Goal: Information Seeking & Learning: Compare options

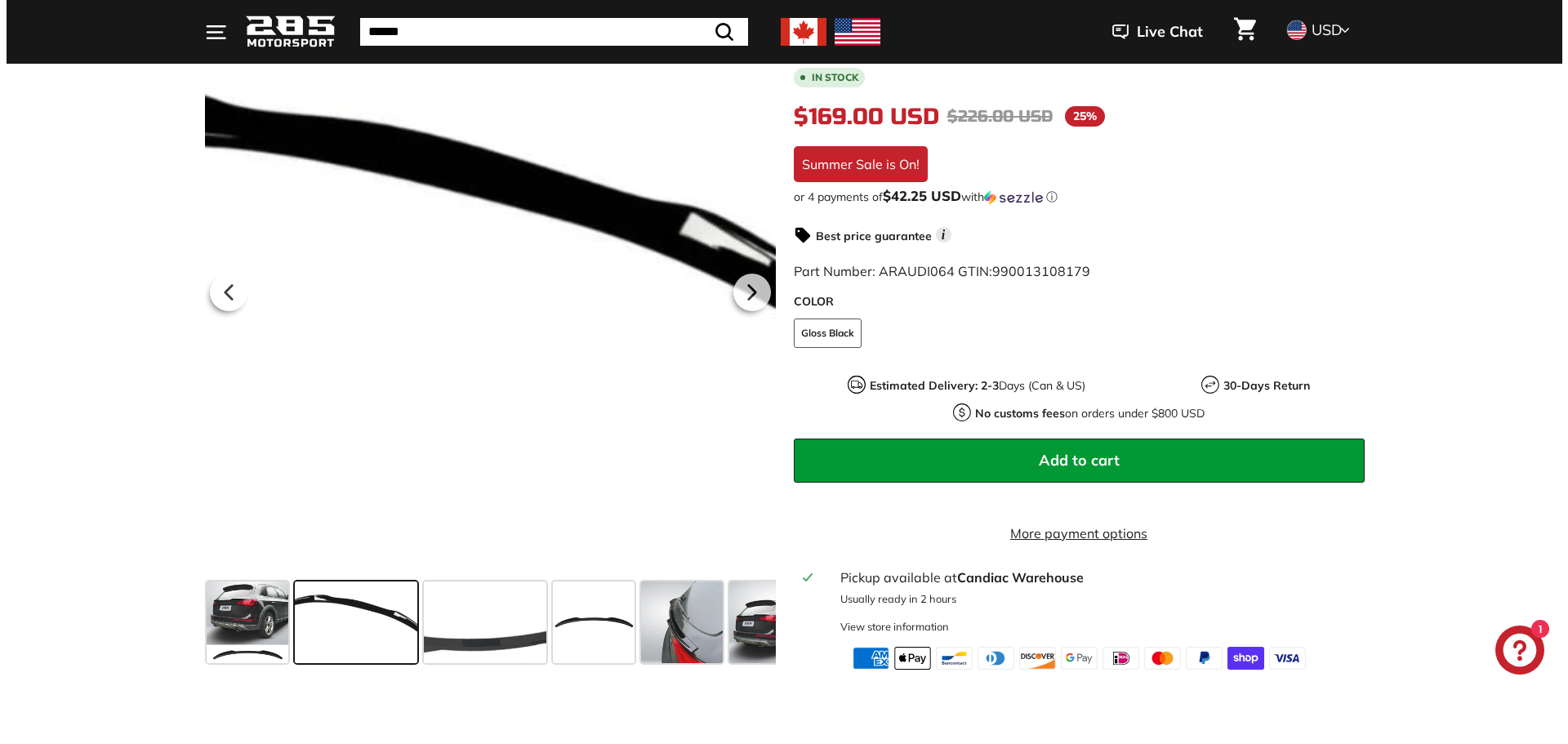
scroll to position [326, 0]
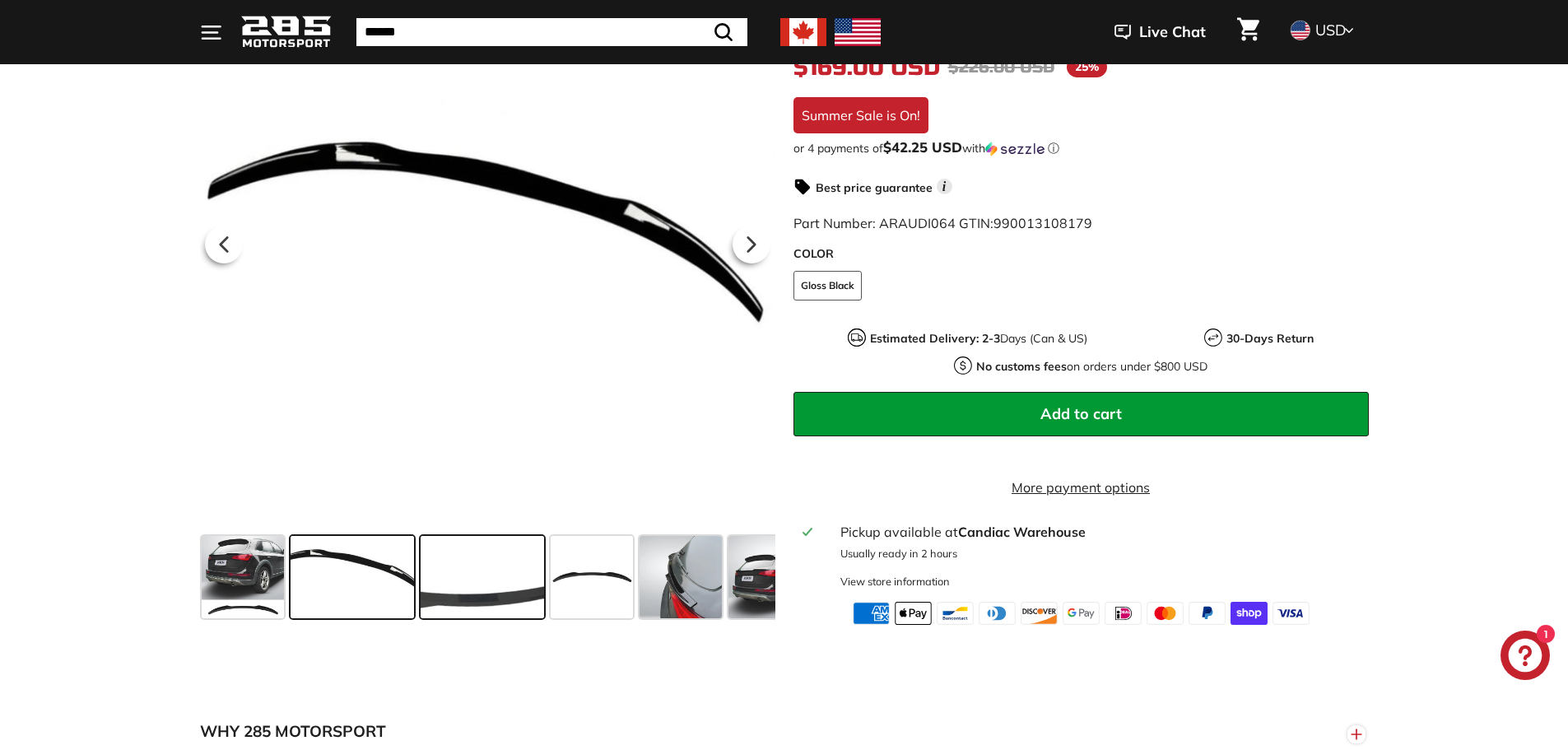
click at [487, 595] on span at bounding box center [482, 577] width 123 height 82
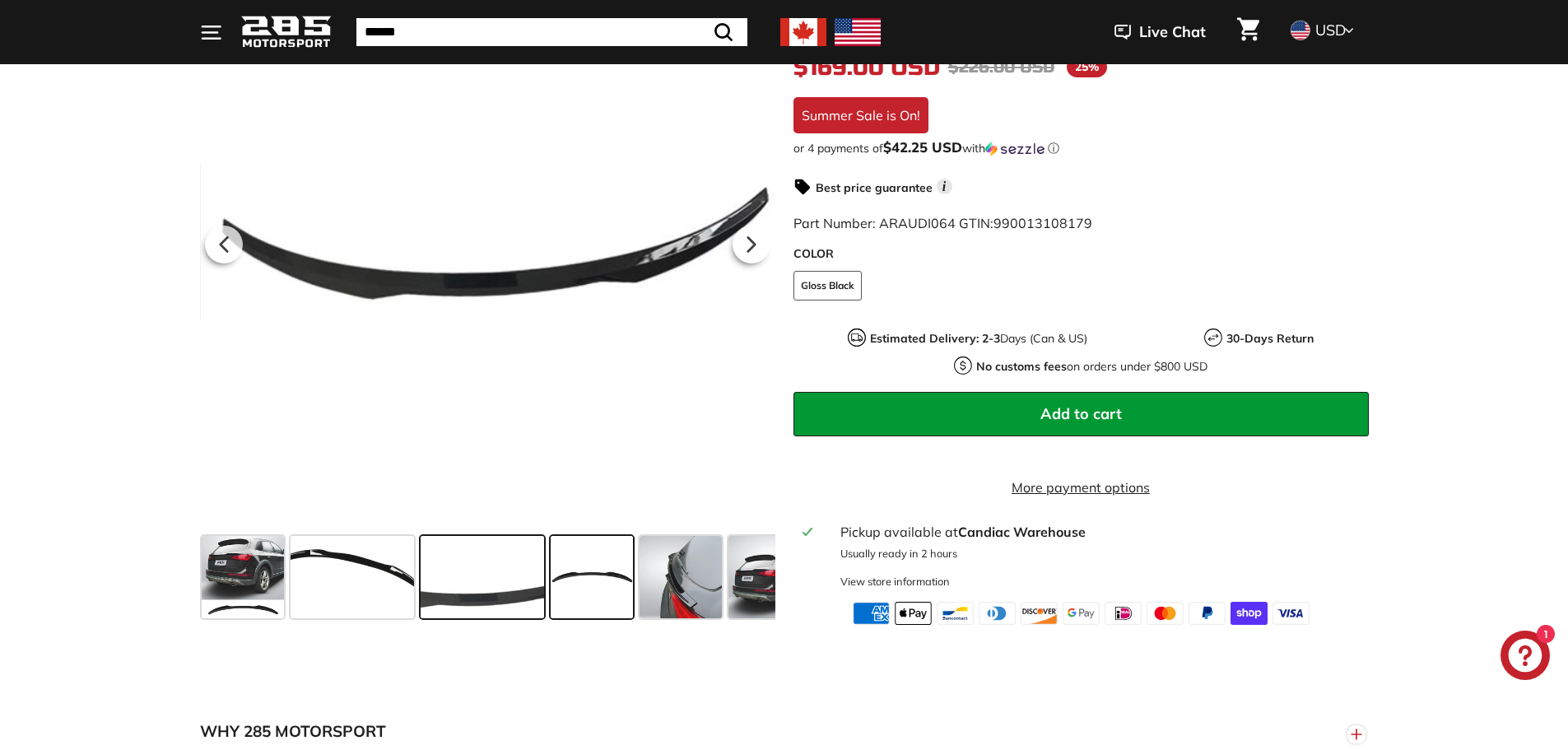
click at [579, 596] on span at bounding box center [591, 577] width 82 height 82
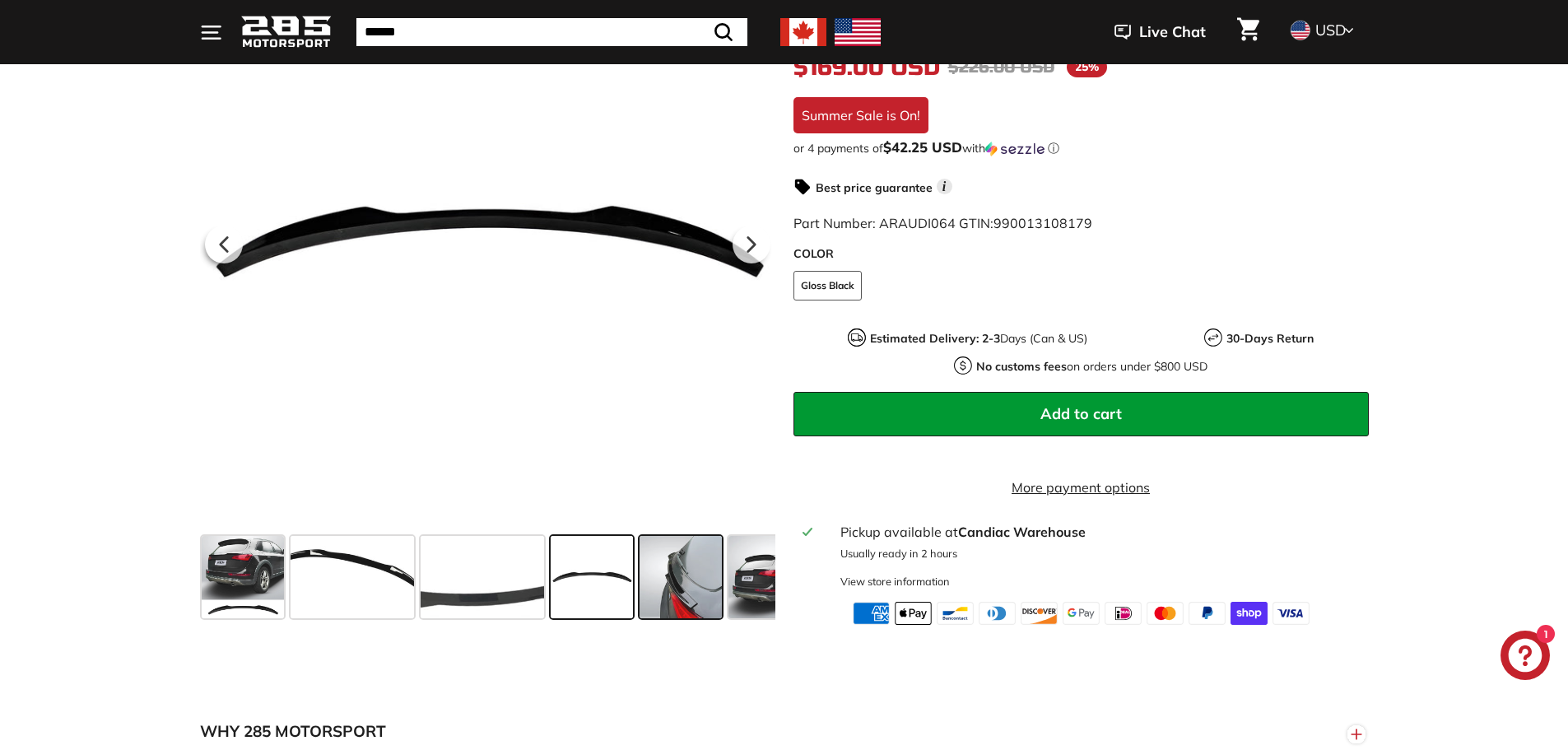
click at [677, 608] on span at bounding box center [680, 577] width 82 height 82
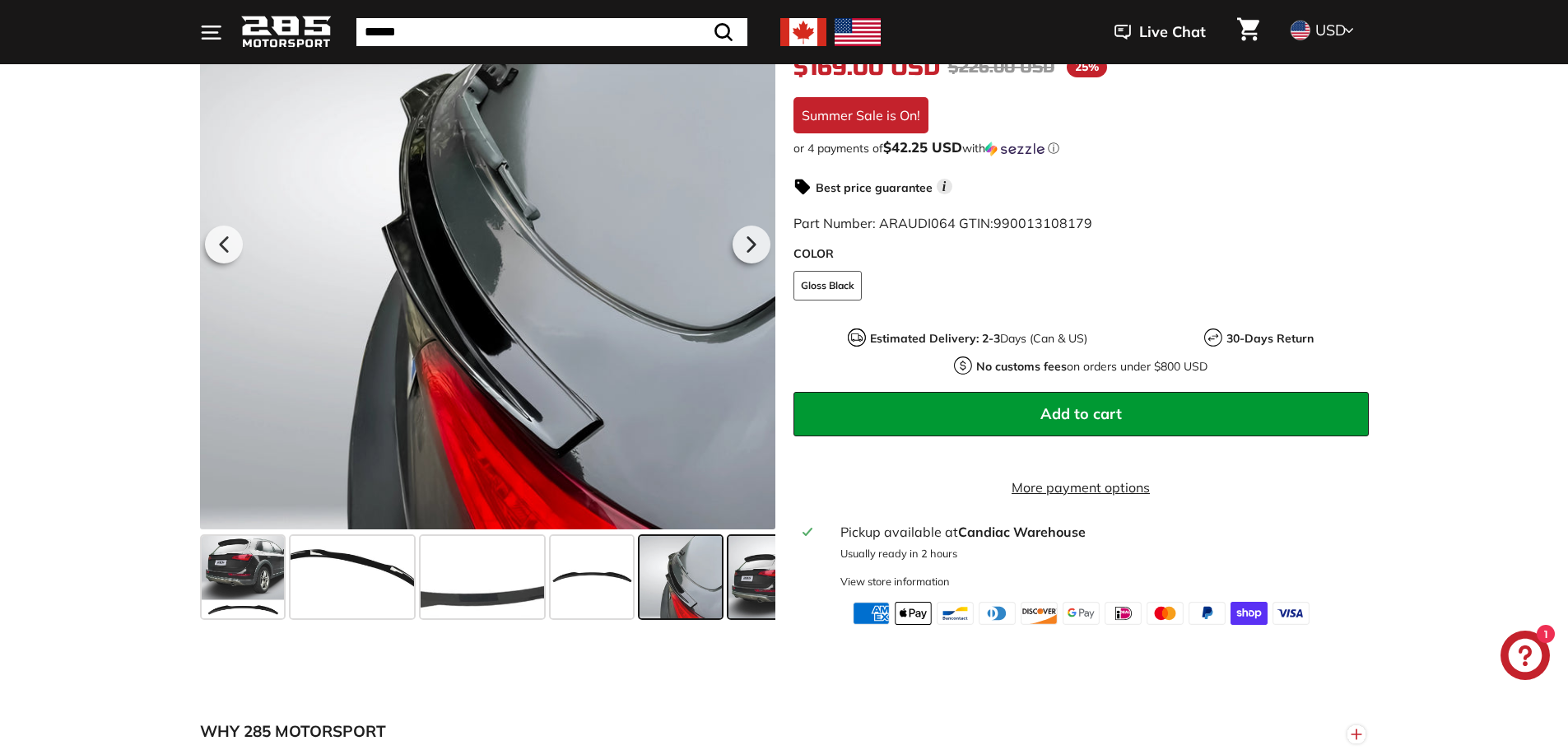
click at [746, 606] on span at bounding box center [770, 577] width 82 height 82
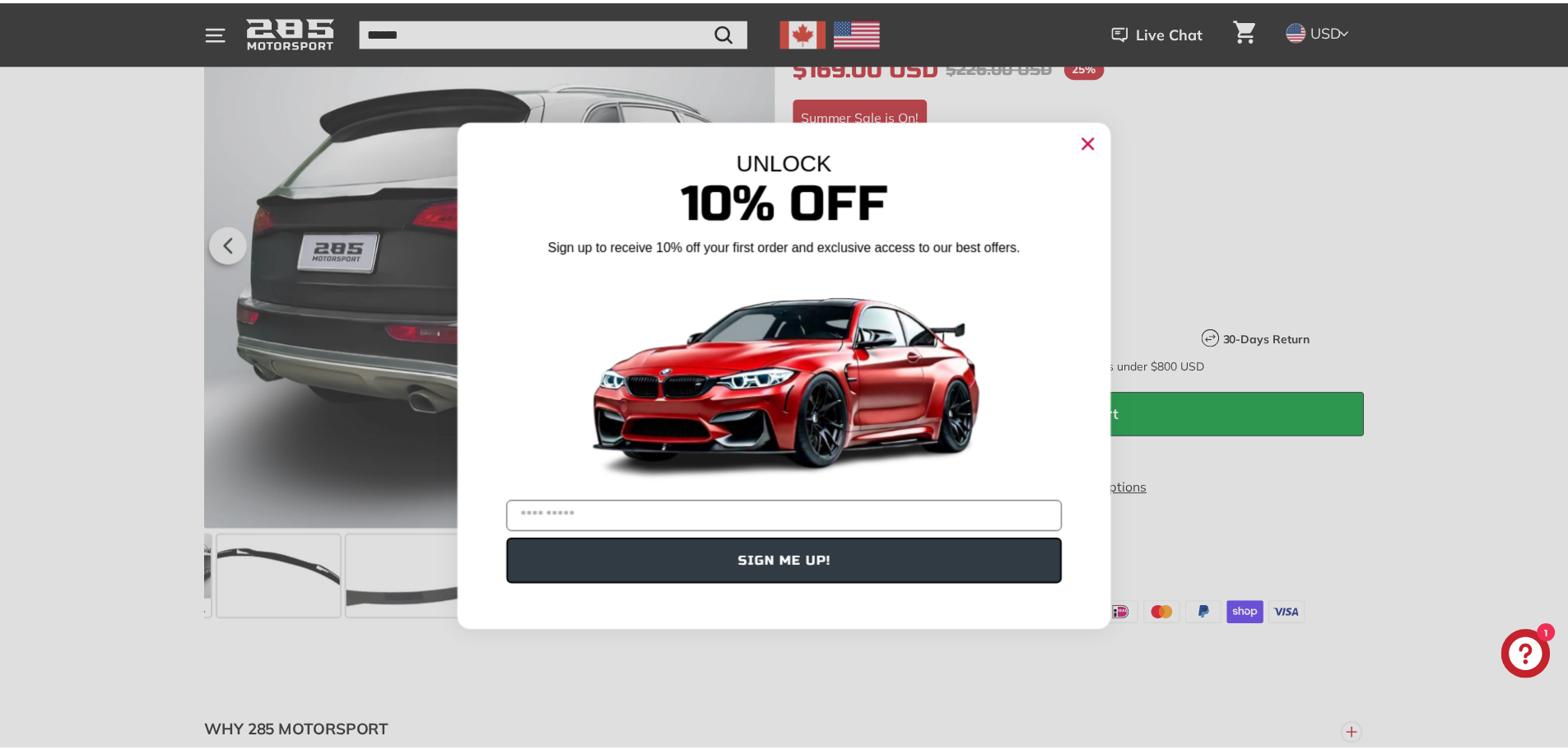
scroll to position [0, 128]
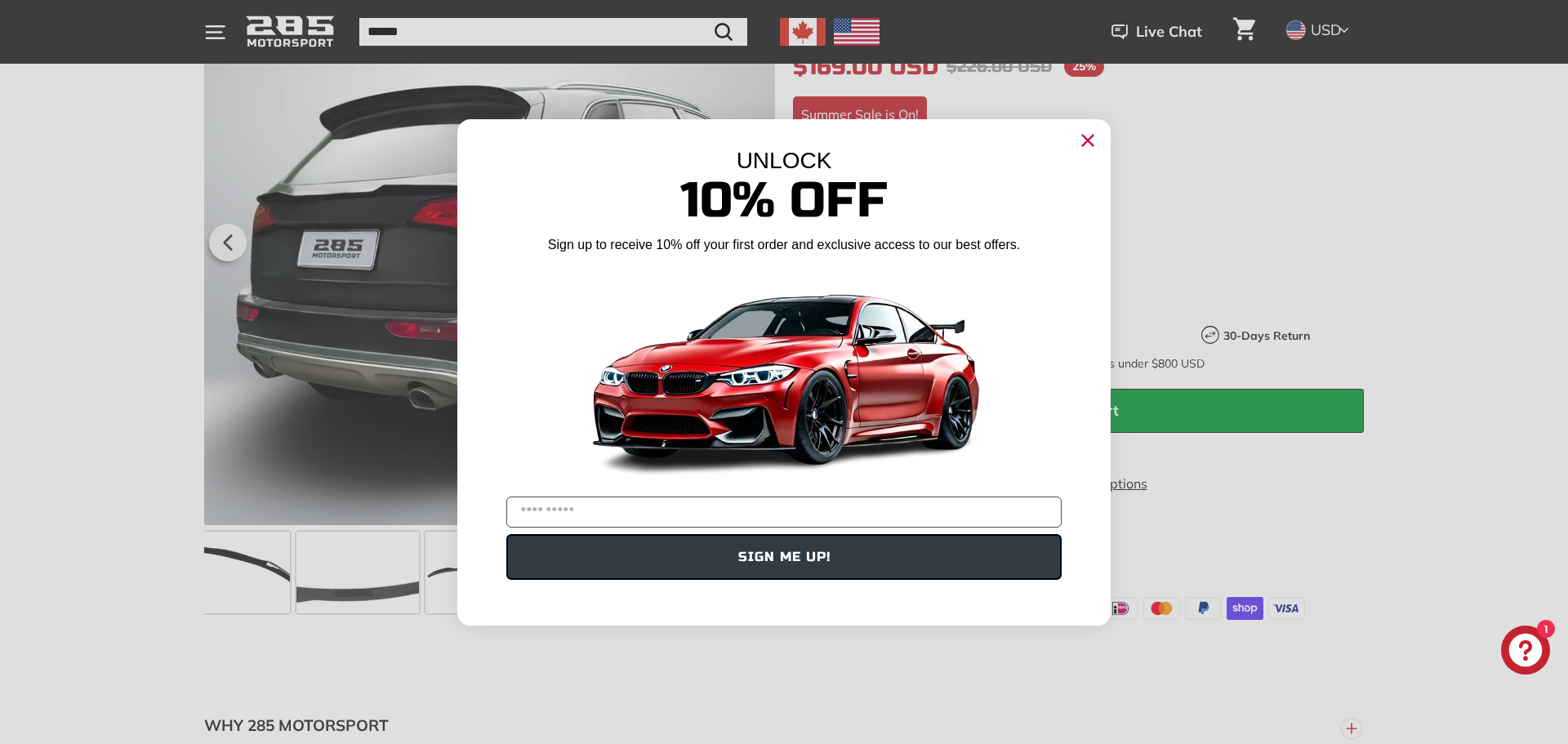
click at [1079, 134] on circle "Close dialog" at bounding box center [1087, 140] width 24 height 24
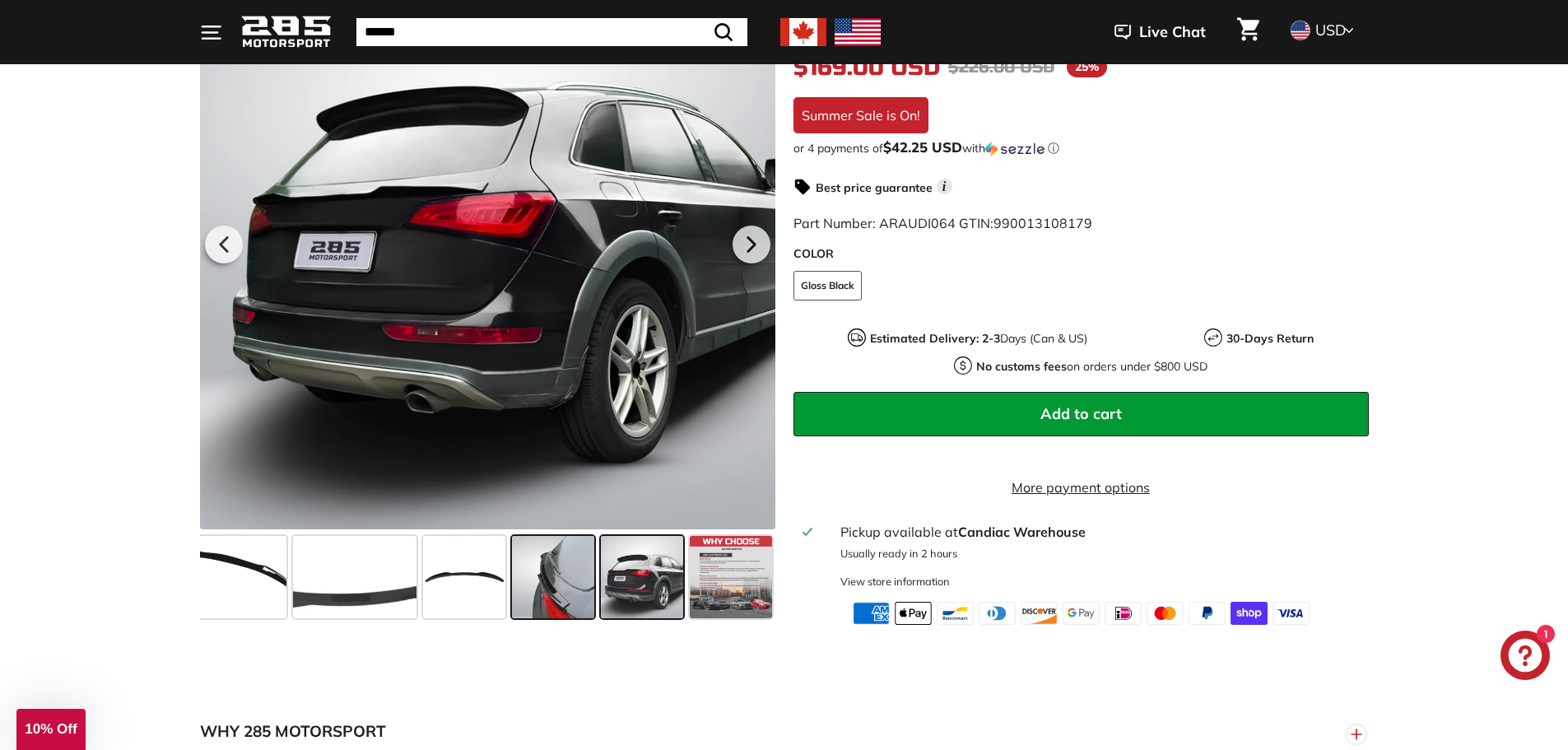
click at [581, 585] on span at bounding box center [552, 577] width 82 height 82
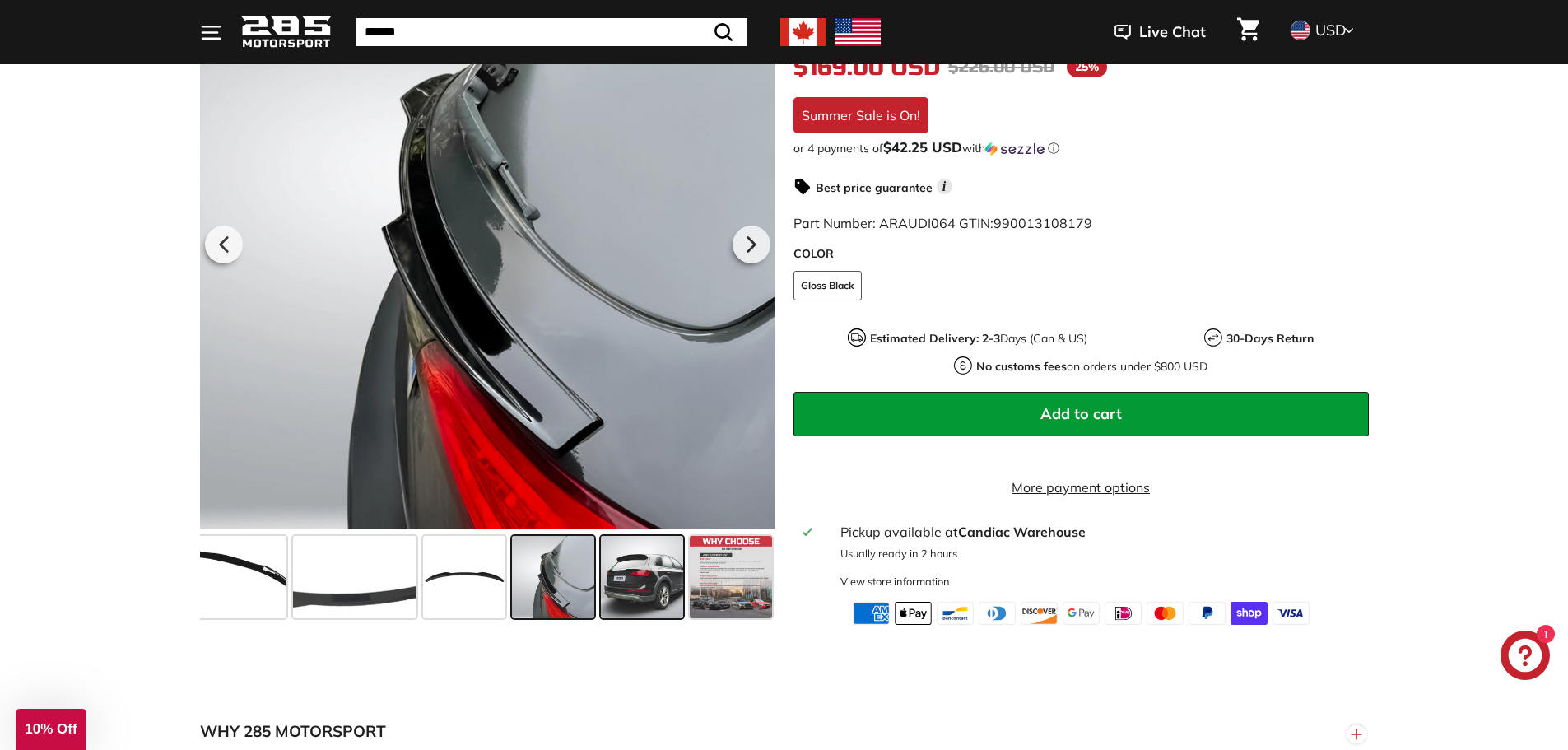
click at [643, 599] on span at bounding box center [642, 577] width 82 height 82
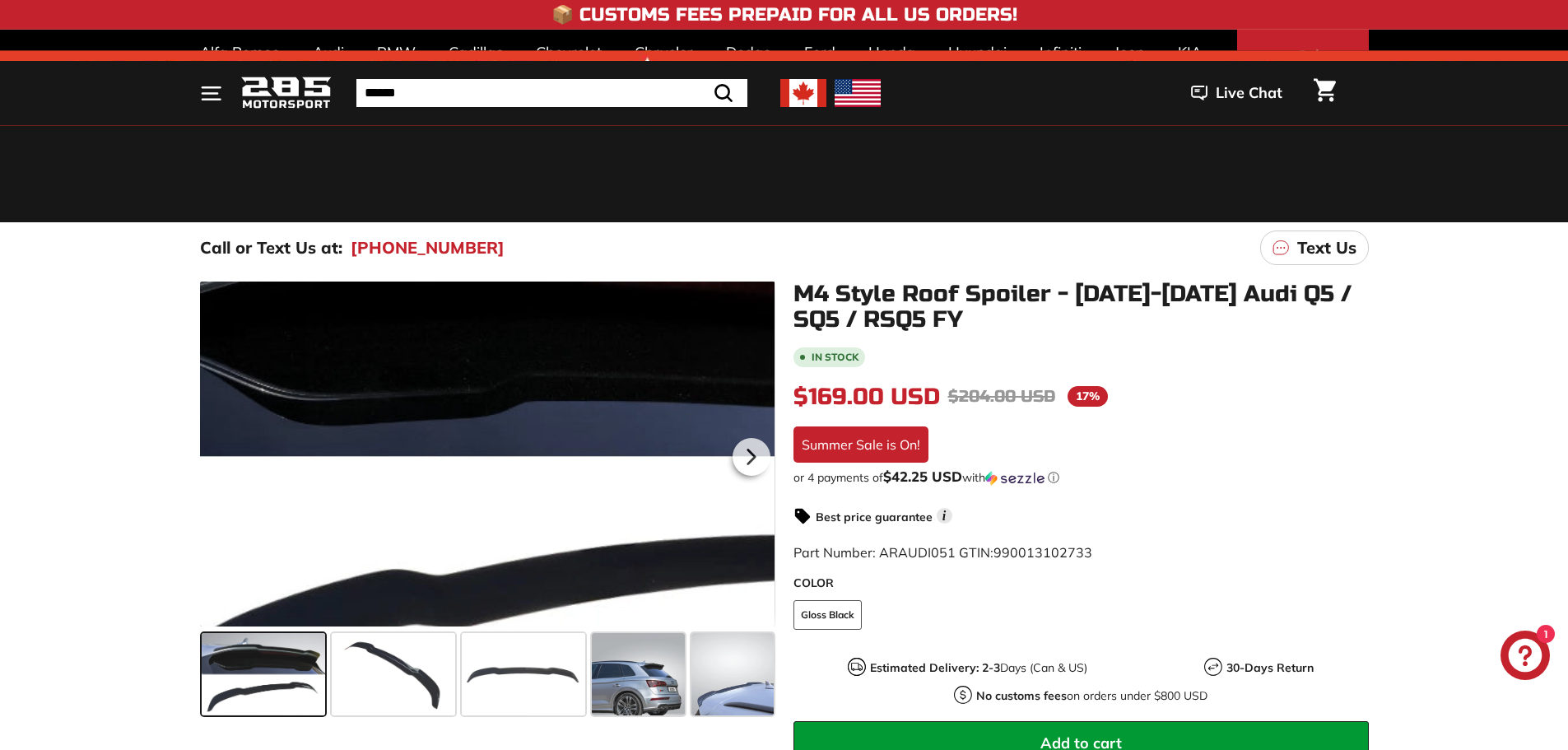
scroll to position [220, 0]
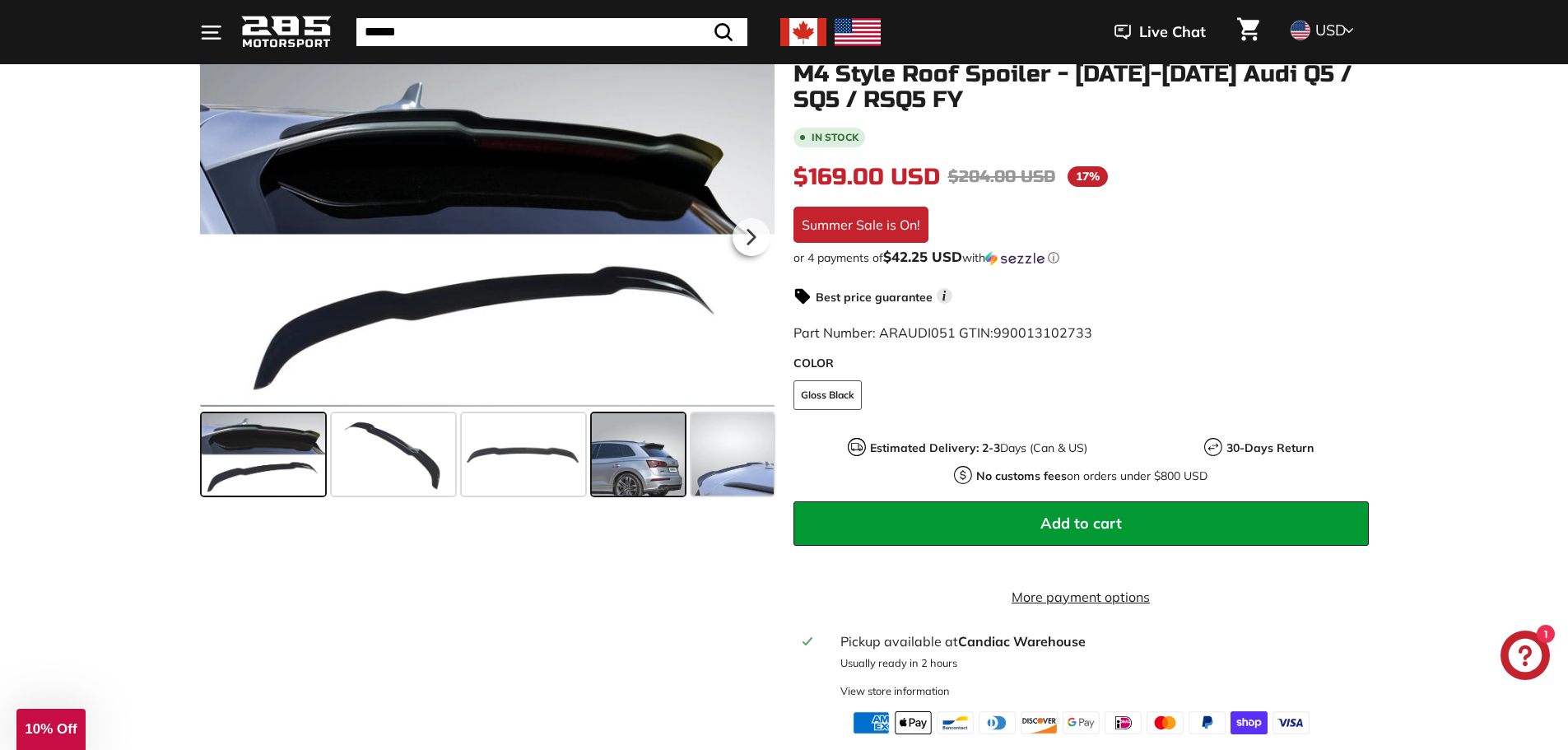
click at [673, 453] on span at bounding box center [639, 454] width 94 height 82
